Goal: Task Accomplishment & Management: Use online tool/utility

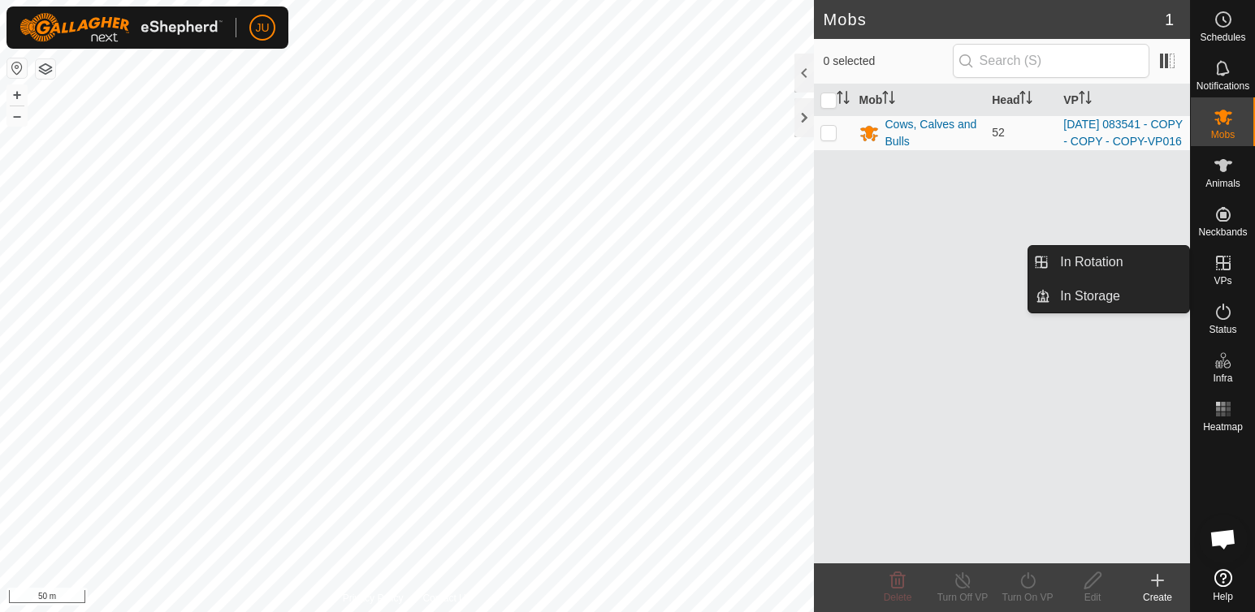
click at [1225, 266] on icon at bounding box center [1222, 262] width 19 height 19
click at [1078, 254] on link "In Rotation" at bounding box center [1119, 262] width 139 height 32
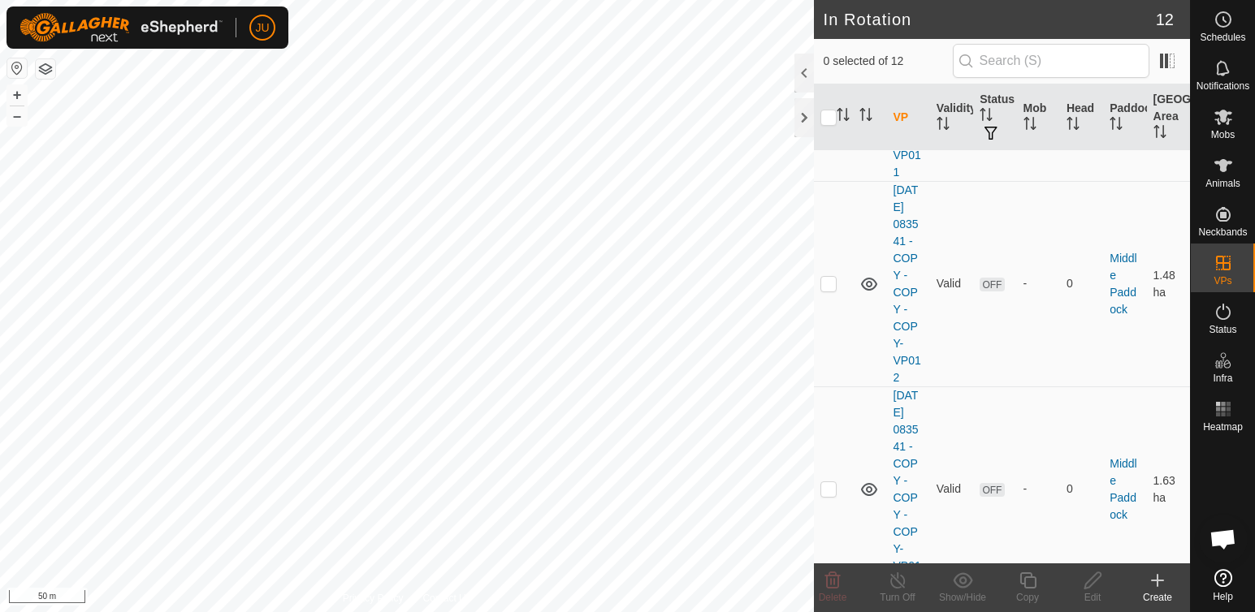
scroll to position [2186, 0]
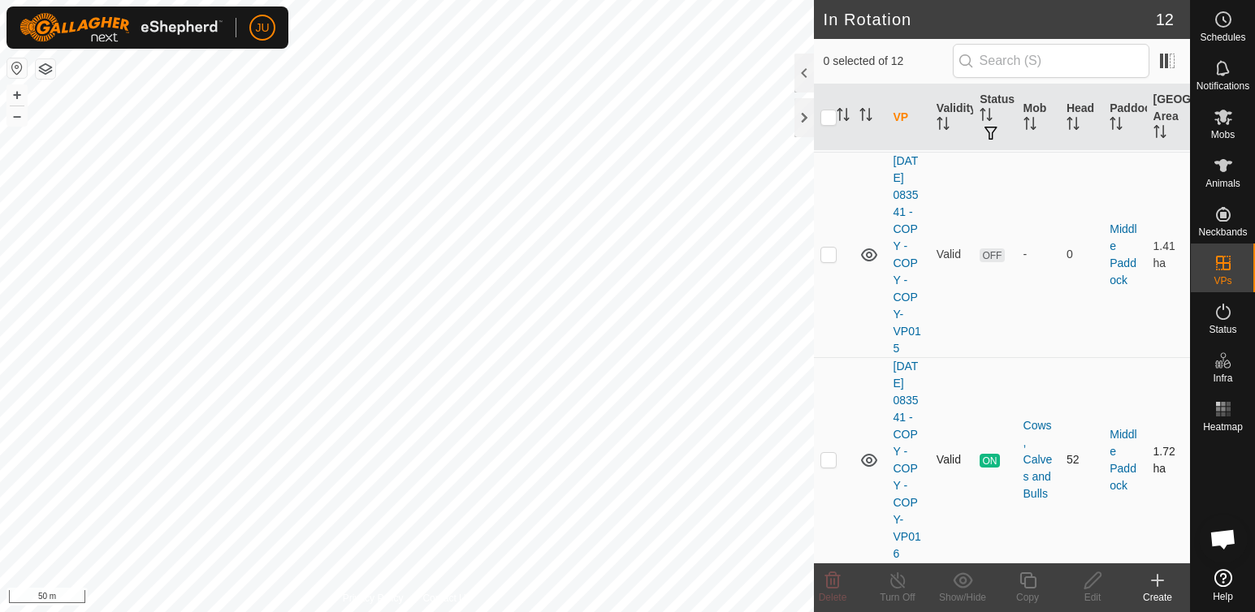
click at [833, 453] on p-checkbox at bounding box center [828, 459] width 16 height 13
checkbox input "true"
click at [1026, 585] on icon at bounding box center [1027, 580] width 20 height 19
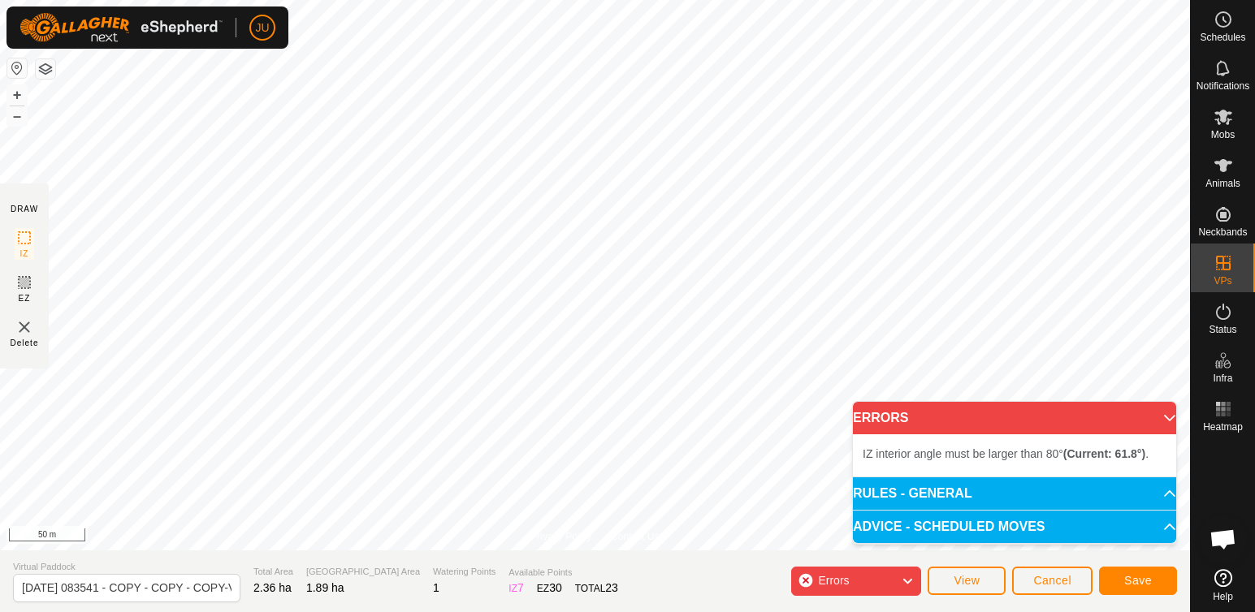
click at [1159, 528] on p-accordion-header "ADVICE - SCHEDULED MOVES" at bounding box center [1014, 527] width 323 height 32
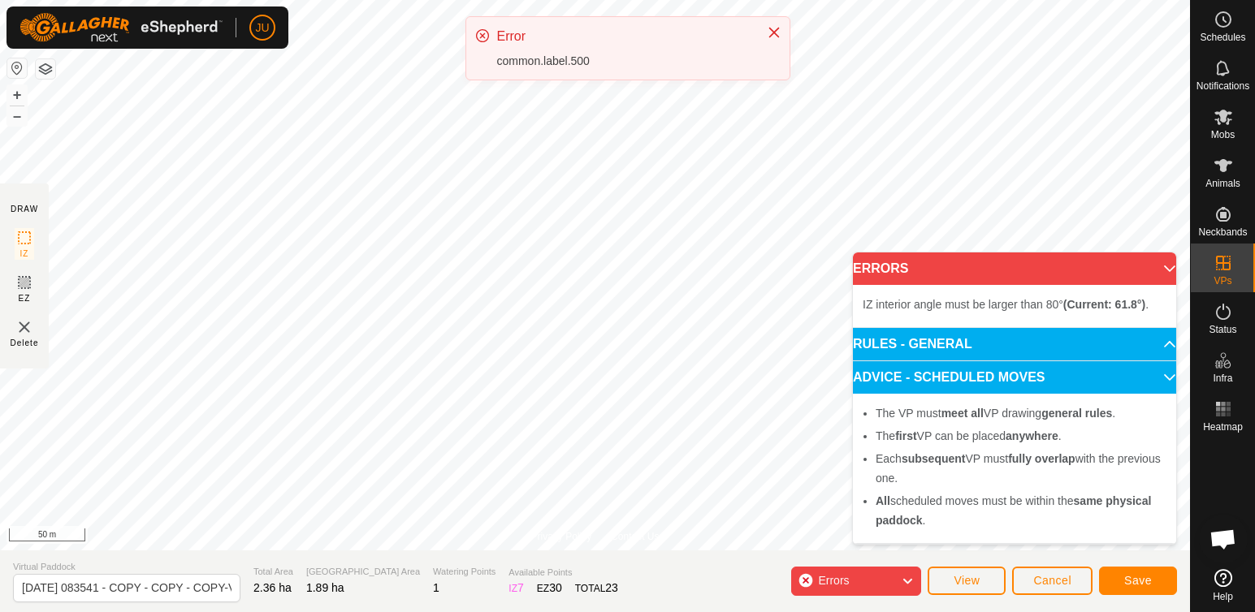
click at [1159, 263] on p-accordion-header "ERRORS" at bounding box center [1014, 269] width 323 height 32
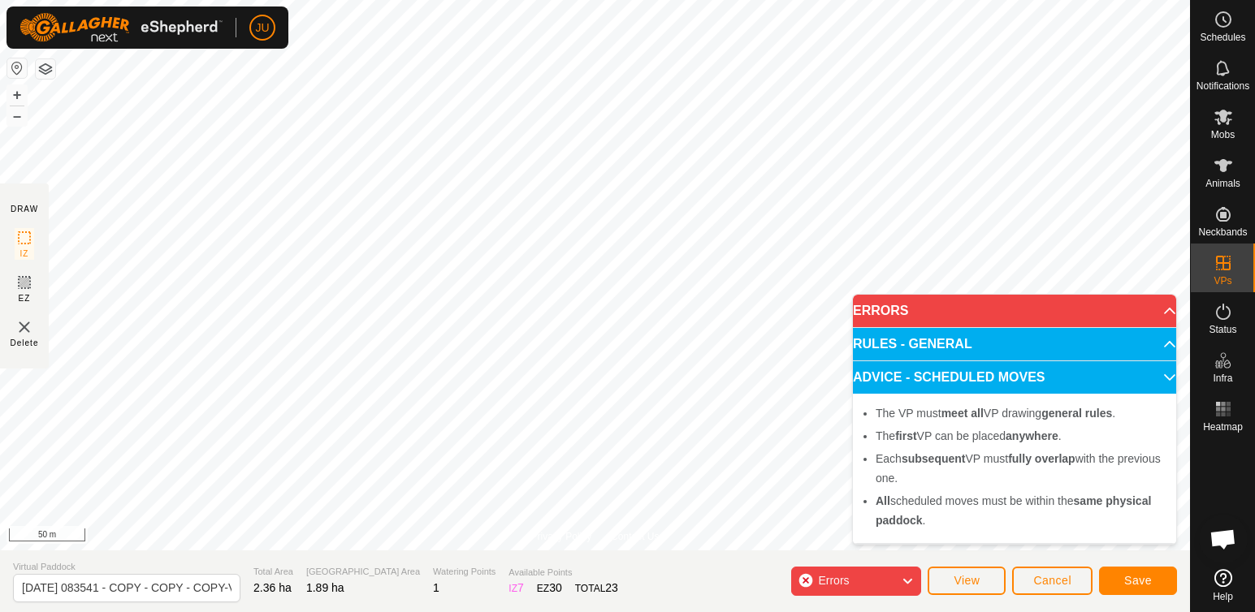
click at [908, 580] on icon at bounding box center [907, 581] width 13 height 21
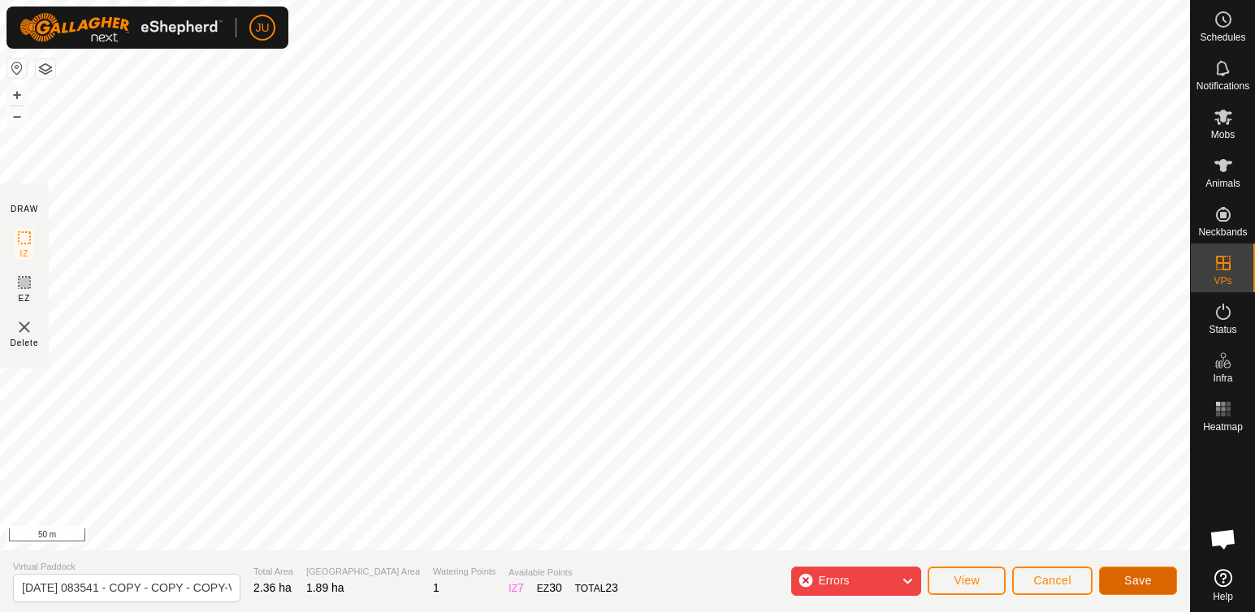
click at [1147, 583] on span "Save" at bounding box center [1138, 580] width 28 height 13
click at [1067, 576] on span "Cancel" at bounding box center [1052, 580] width 38 height 13
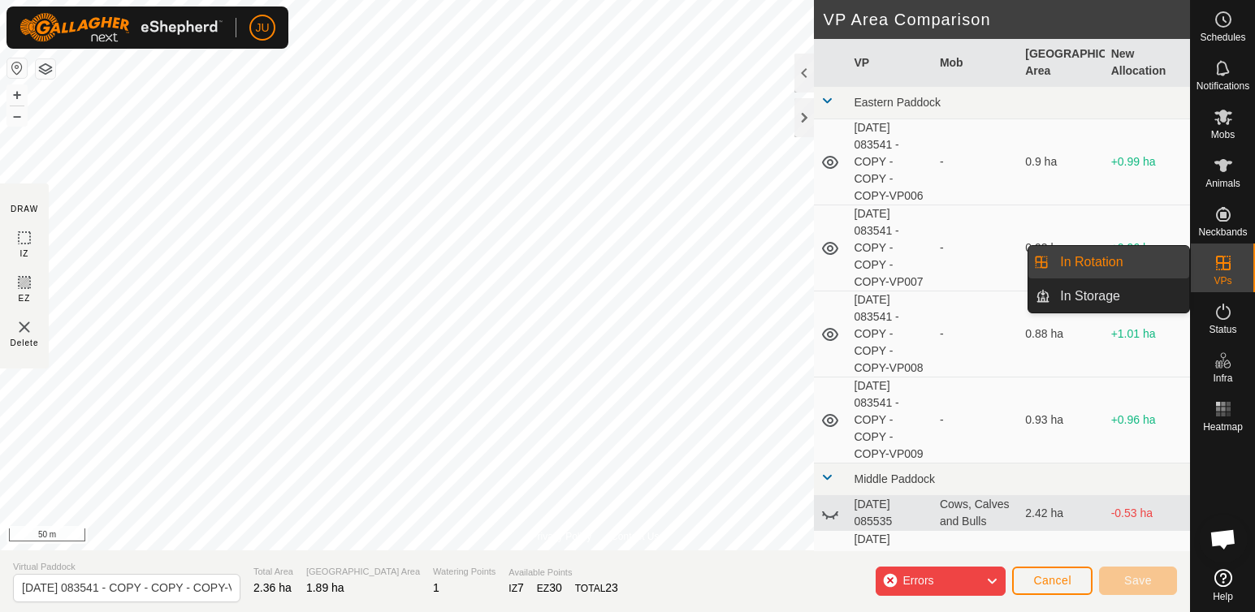
click at [1104, 261] on link "In Rotation" at bounding box center [1119, 262] width 139 height 32
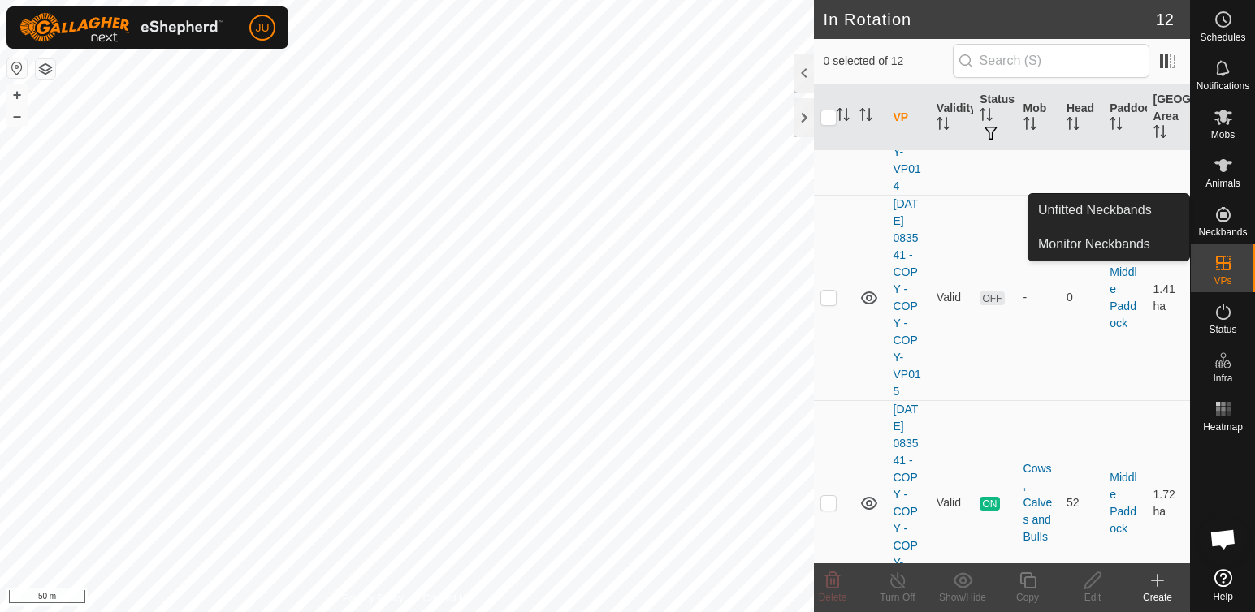
scroll to position [2186, 0]
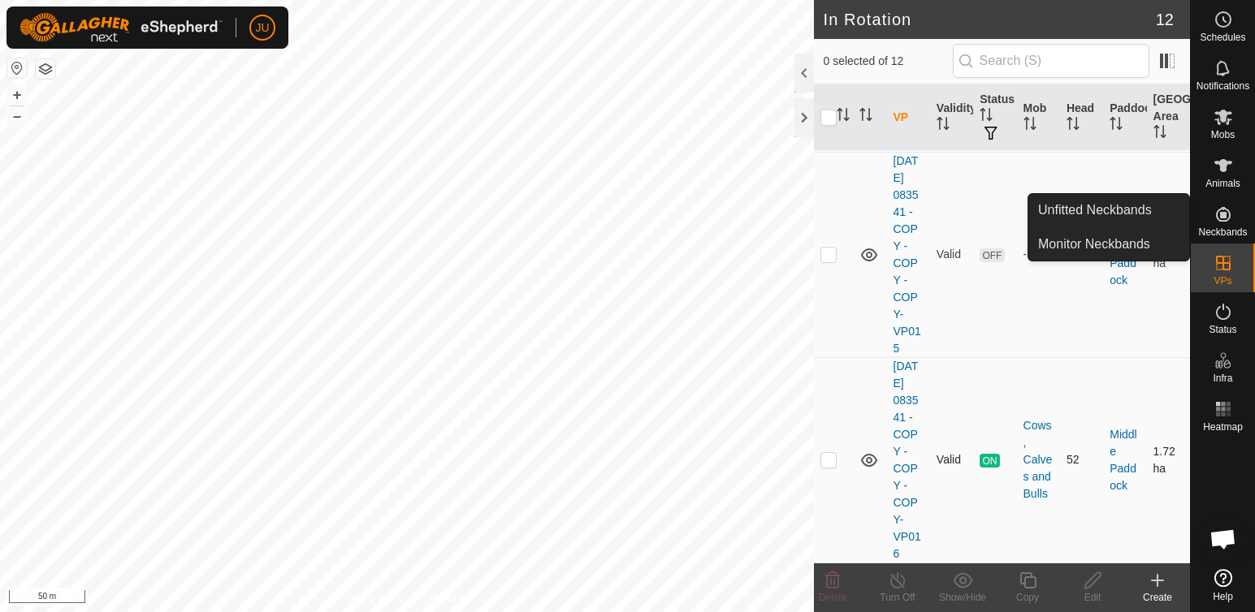
click at [828, 453] on p-checkbox at bounding box center [828, 459] width 16 height 13
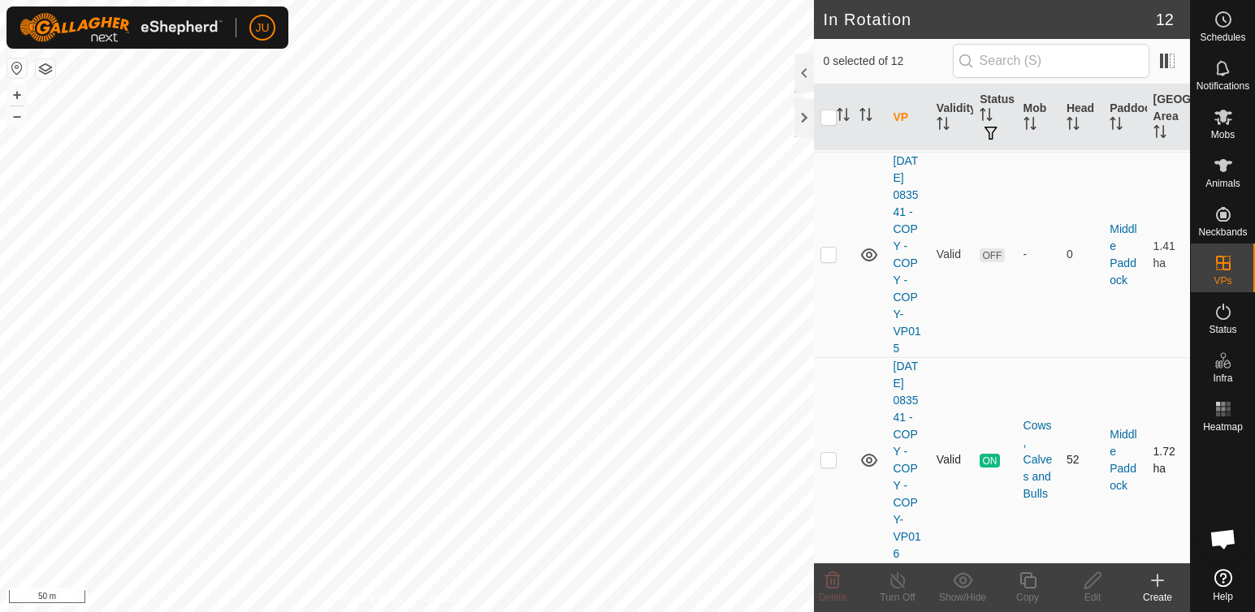
checkbox input "true"
click at [1025, 581] on icon at bounding box center [1027, 580] width 16 height 16
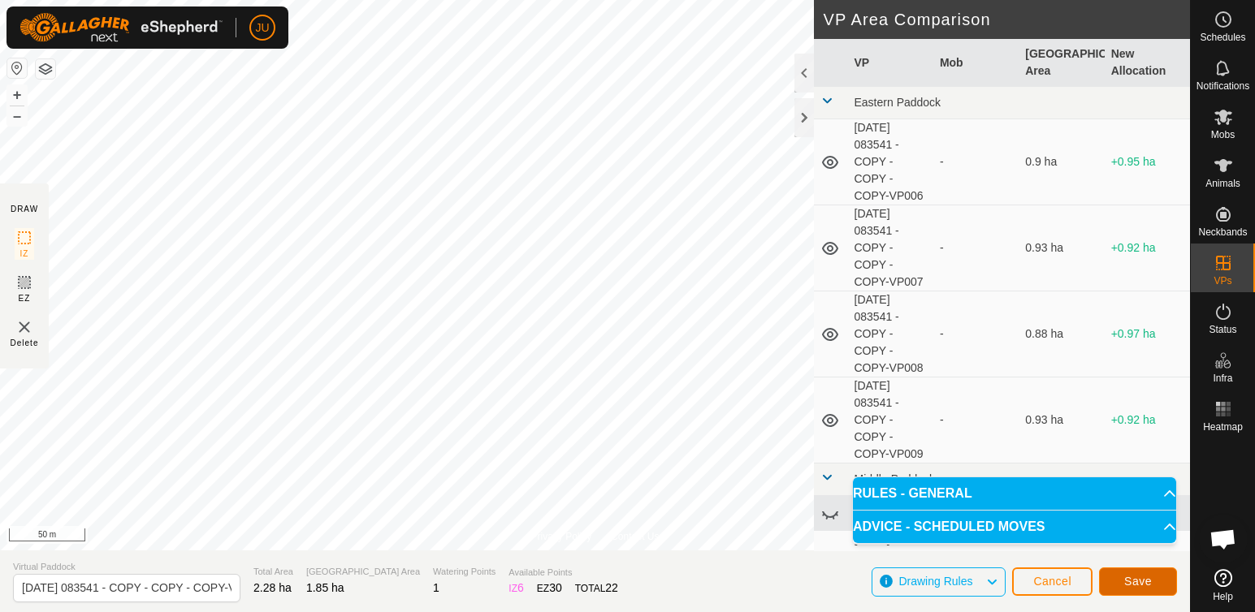
click at [1151, 583] on button "Save" at bounding box center [1138, 582] width 78 height 28
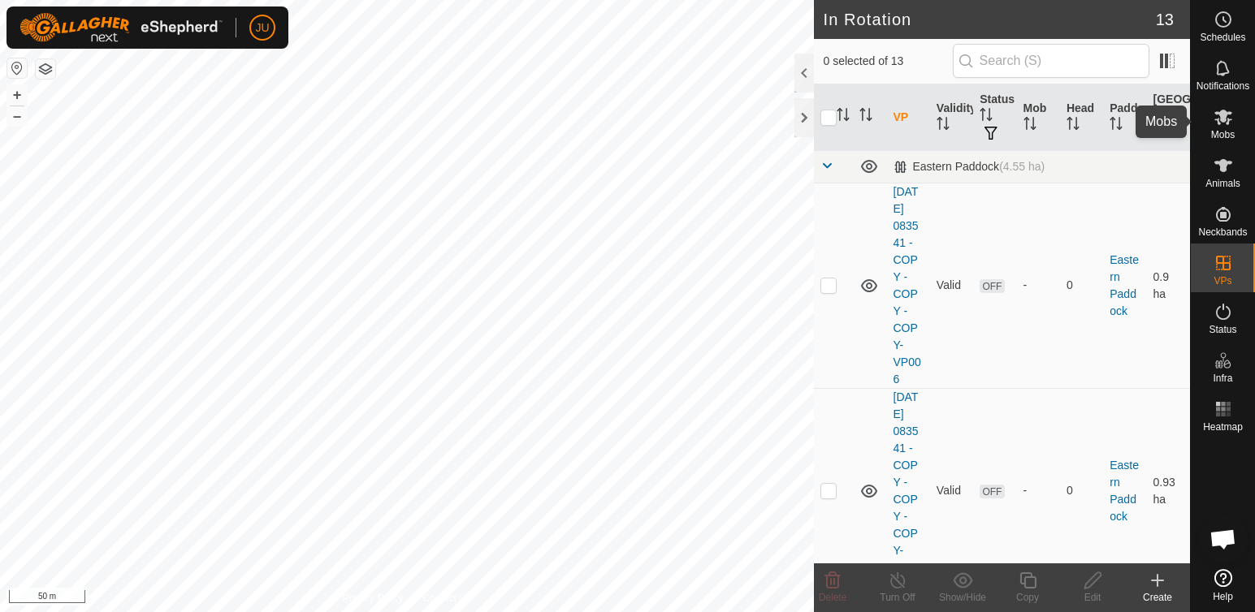
click at [1224, 123] on icon at bounding box center [1222, 116] width 19 height 19
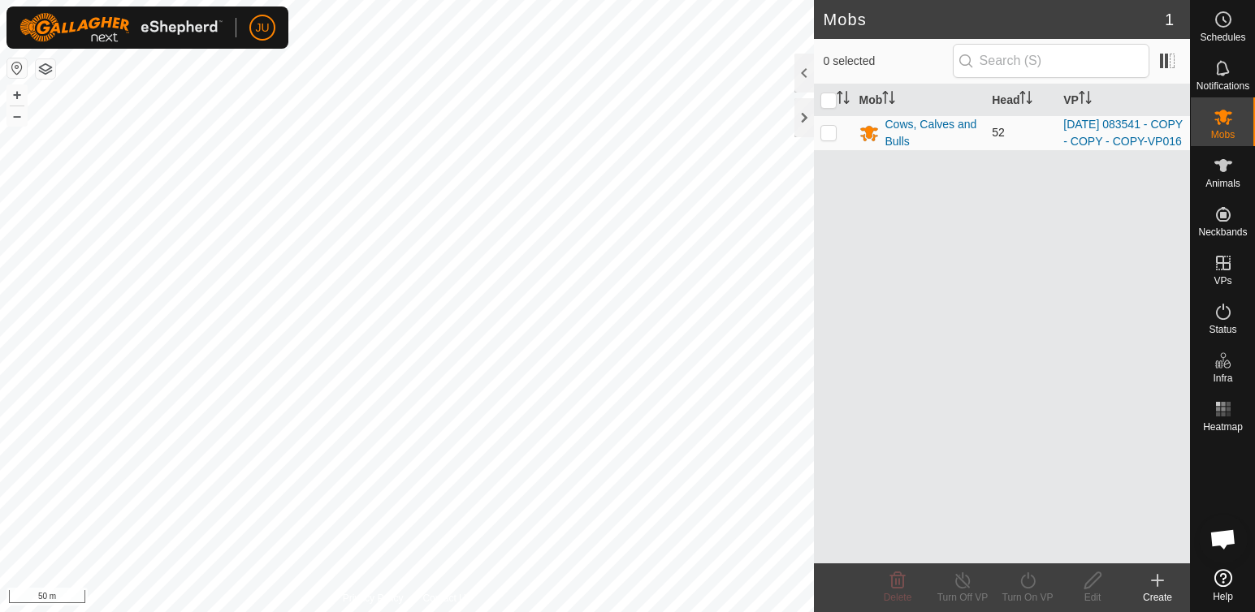
click at [827, 139] on p-checkbox at bounding box center [828, 132] width 16 height 13
checkbox input "true"
click at [1030, 580] on icon at bounding box center [1027, 580] width 20 height 19
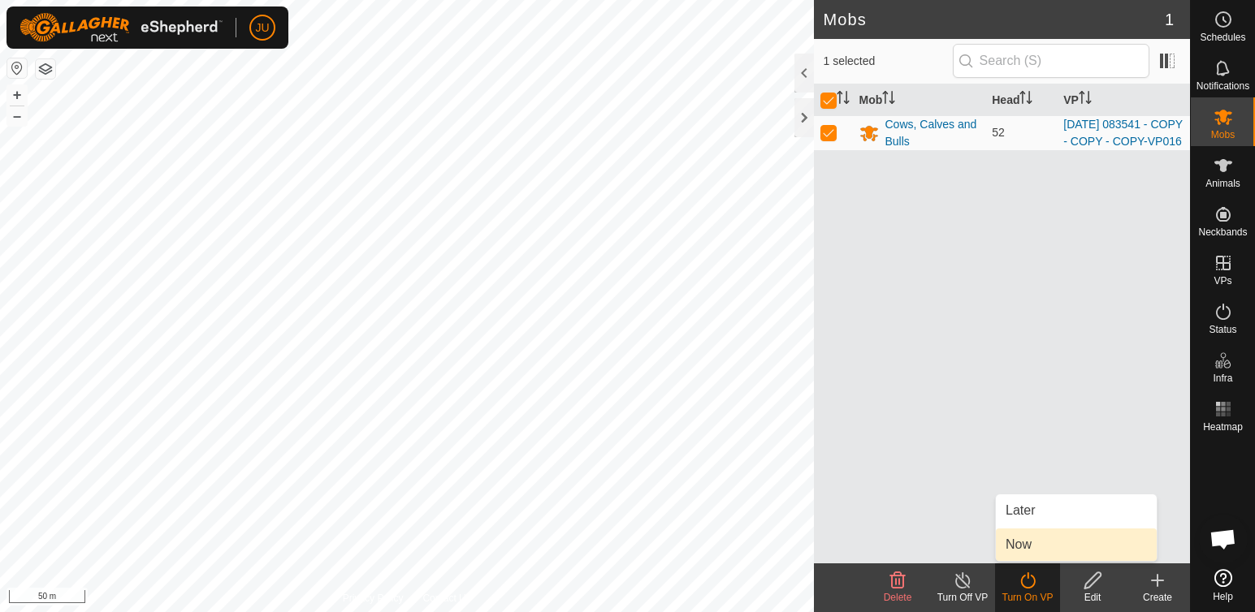
click at [1018, 548] on link "Now" at bounding box center [1076, 545] width 161 height 32
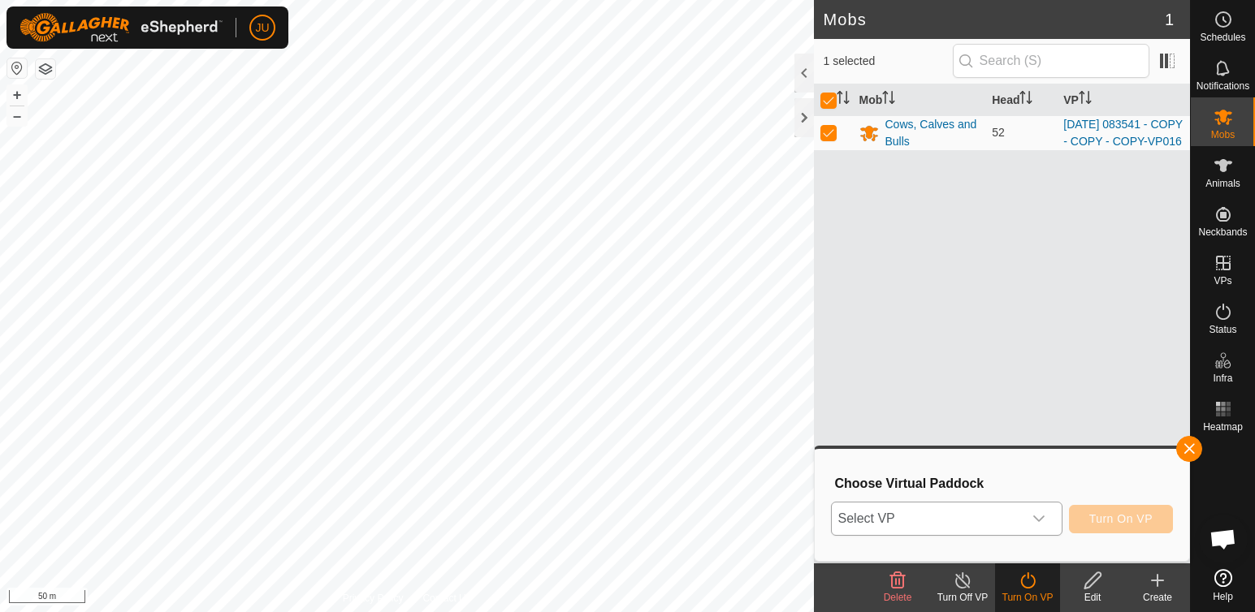
click at [1042, 518] on icon "dropdown trigger" at bounding box center [1038, 518] width 13 height 13
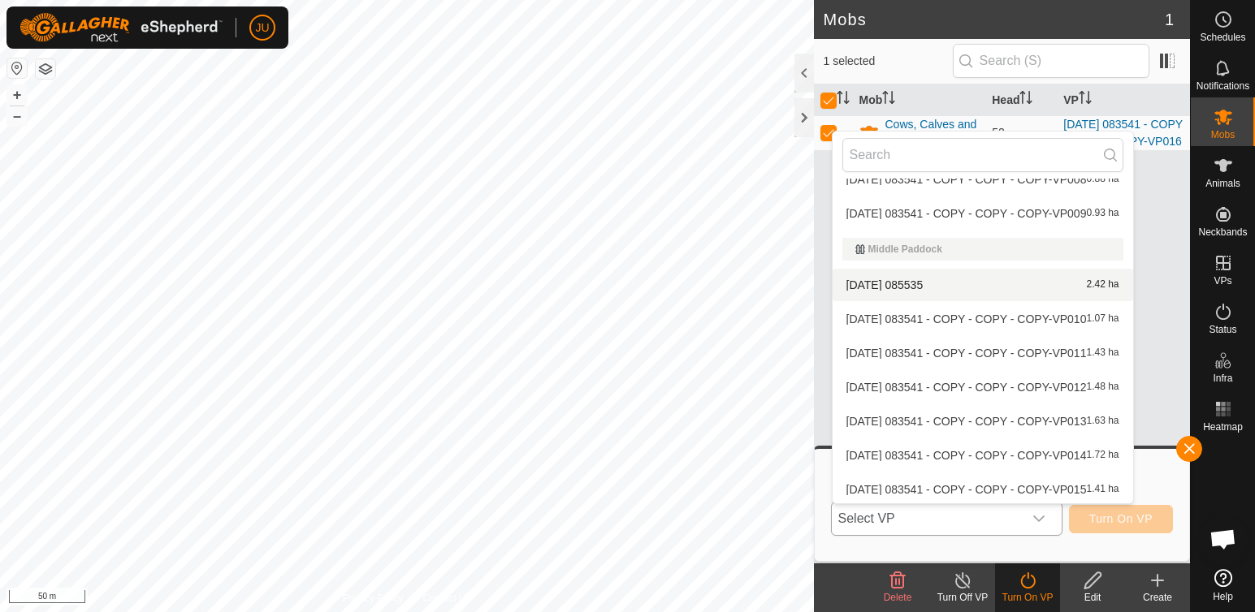
scroll to position [192, 0]
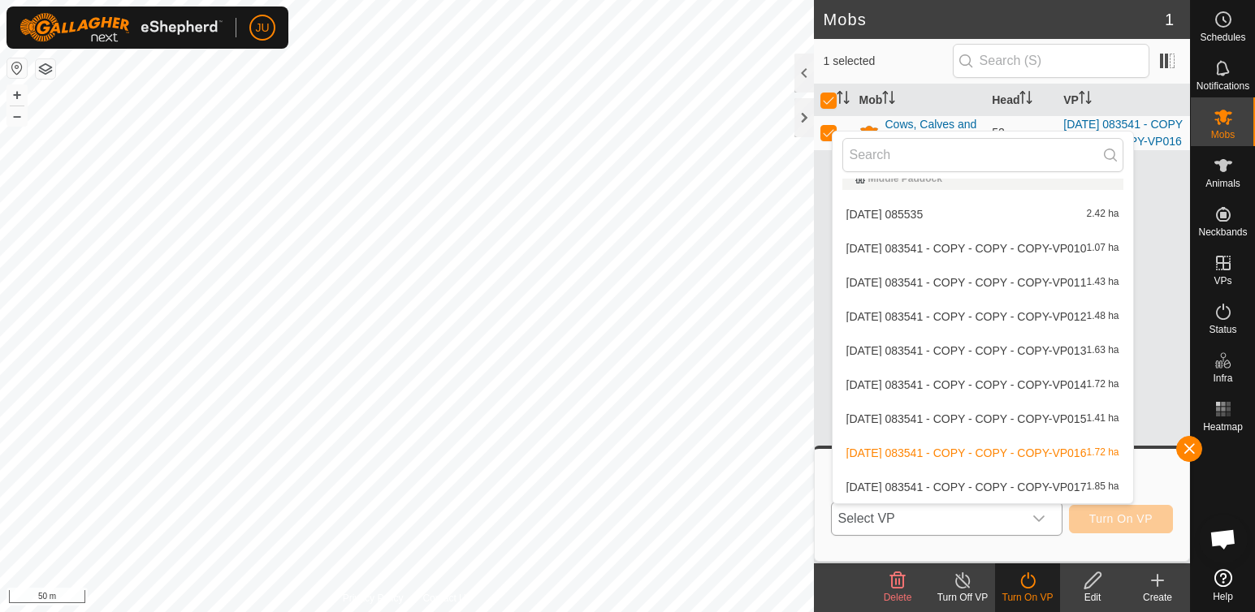
click at [849, 488] on li "[DATE] 083541 - COPY - COPY - COPY-VP017 1.85 ha" at bounding box center [982, 487] width 300 height 32
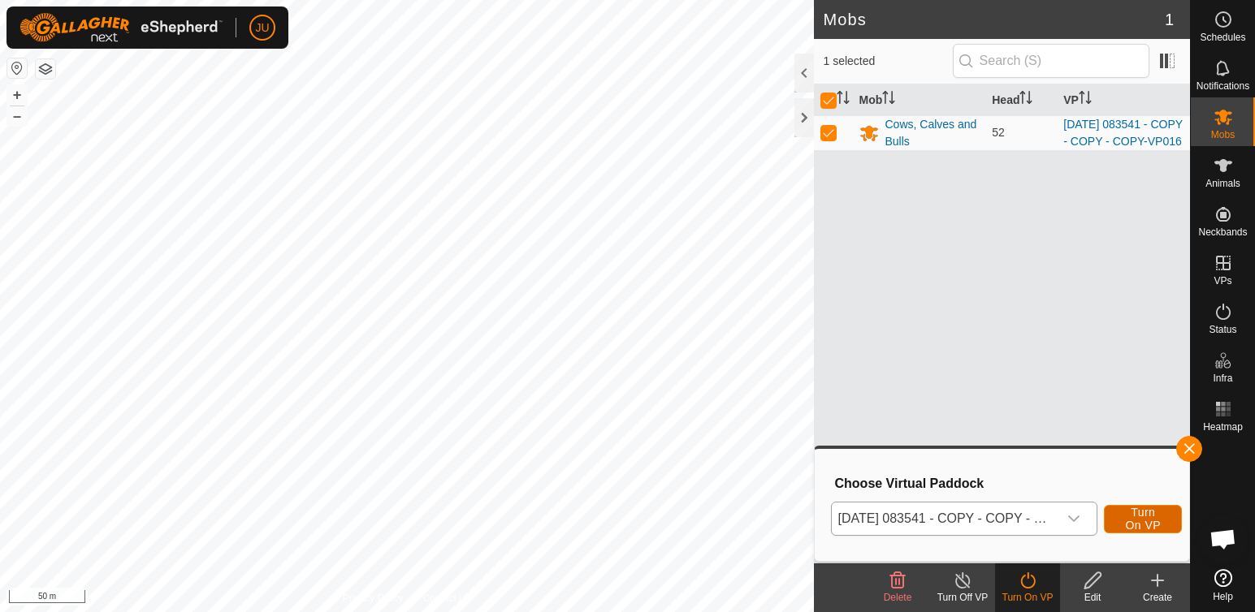
click at [1147, 523] on span "Turn On VP" at bounding box center [1142, 519] width 37 height 26
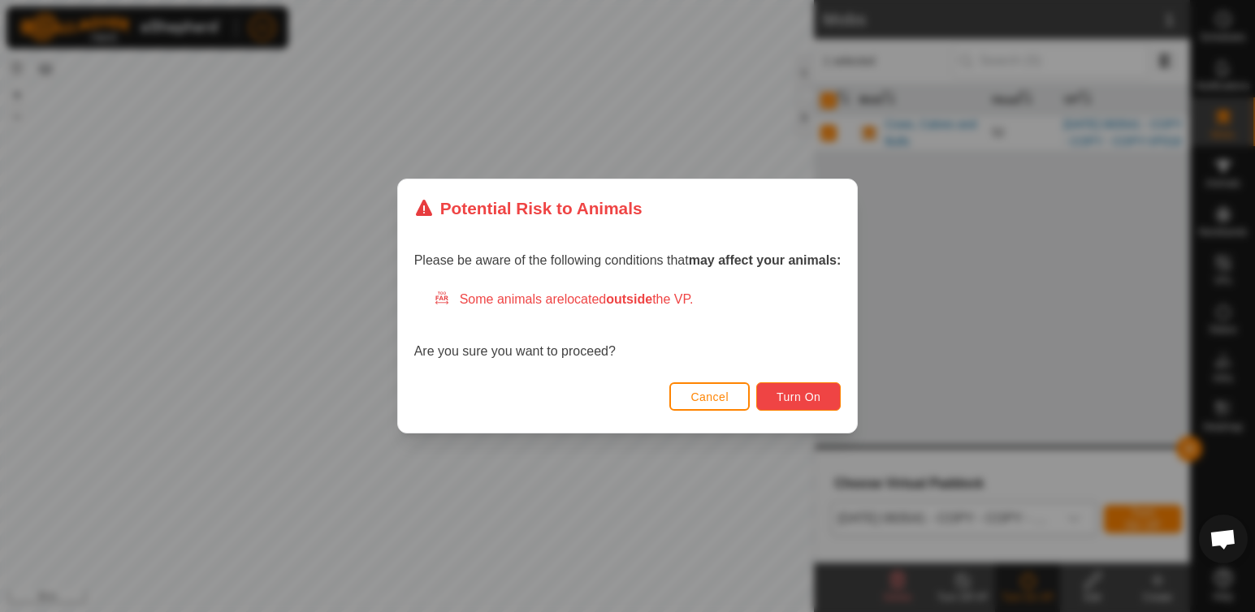
click at [818, 401] on span "Turn On" at bounding box center [798, 397] width 44 height 13
